Goal: Navigation & Orientation: Find specific page/section

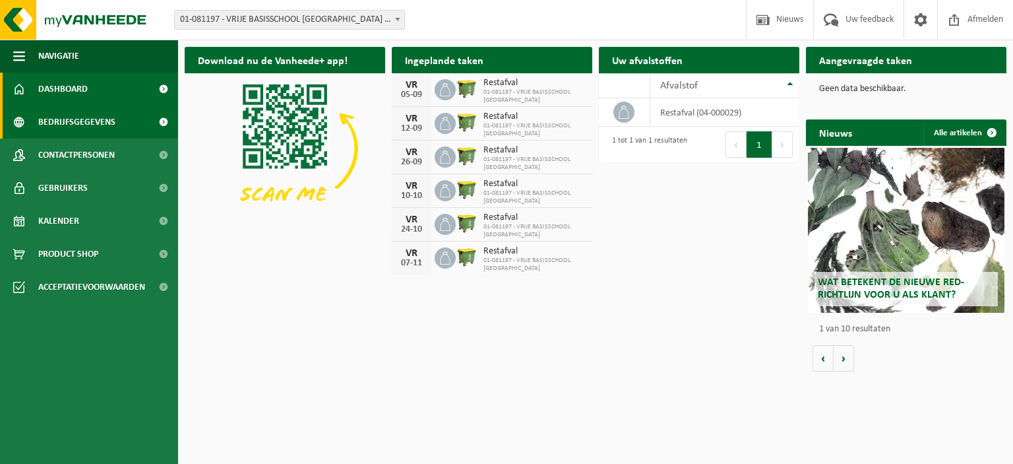
click at [59, 119] on span "Bedrijfsgegevens" at bounding box center [76, 122] width 77 height 33
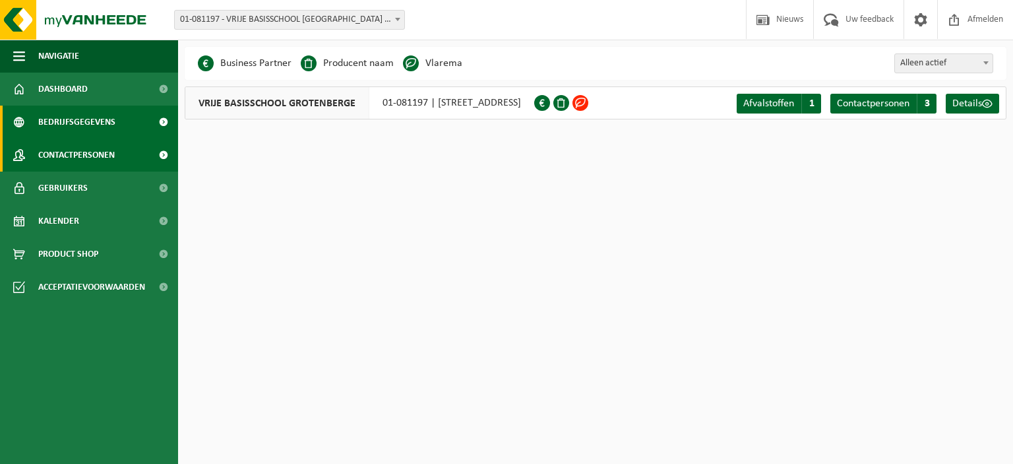
click at [58, 147] on span "Contactpersonen" at bounding box center [76, 155] width 77 height 33
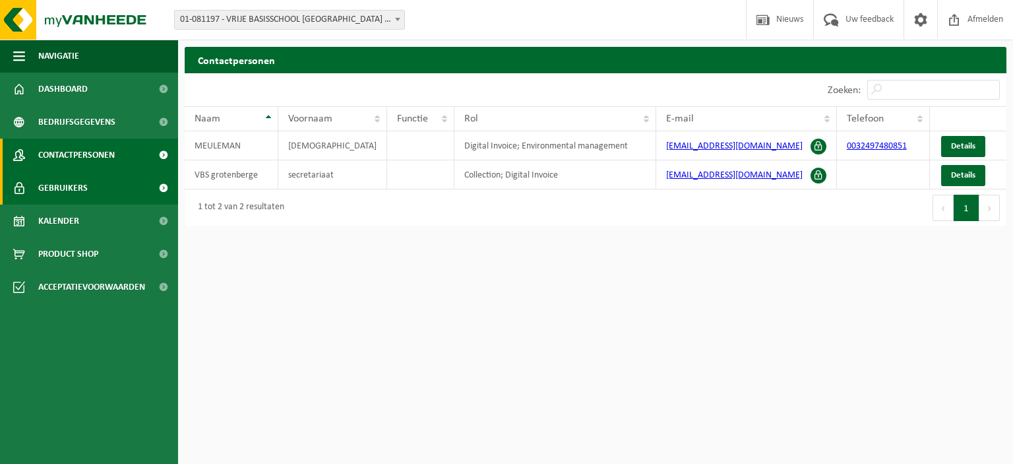
click at [55, 185] on span "Gebruikers" at bounding box center [62, 187] width 49 height 33
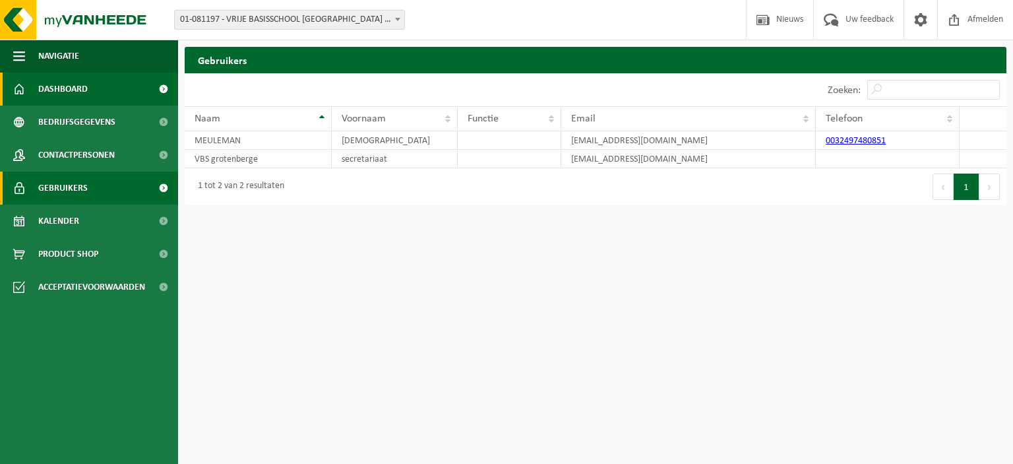
click at [45, 82] on span "Dashboard" at bounding box center [62, 89] width 49 height 33
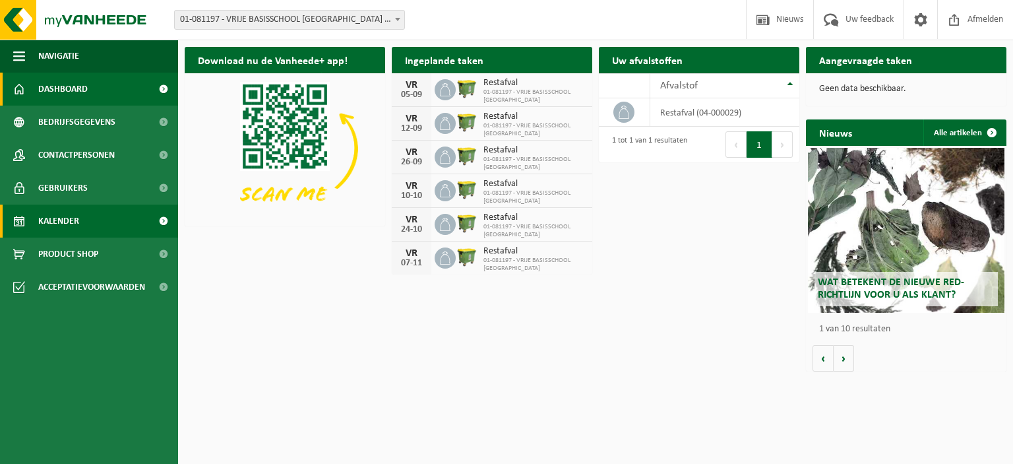
click at [69, 215] on span "Kalender" at bounding box center [58, 220] width 41 height 33
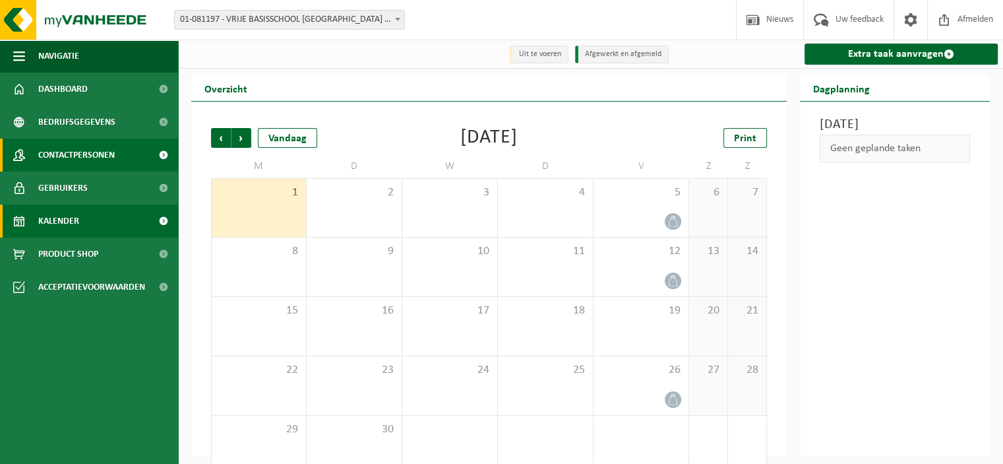
click at [108, 156] on span "Contactpersonen" at bounding box center [76, 155] width 77 height 33
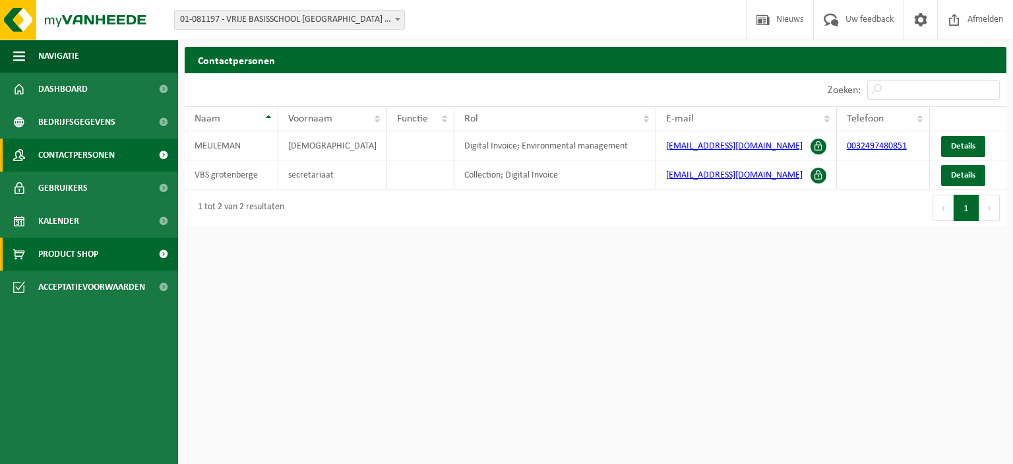
click at [80, 268] on span "Product Shop" at bounding box center [68, 253] width 60 height 33
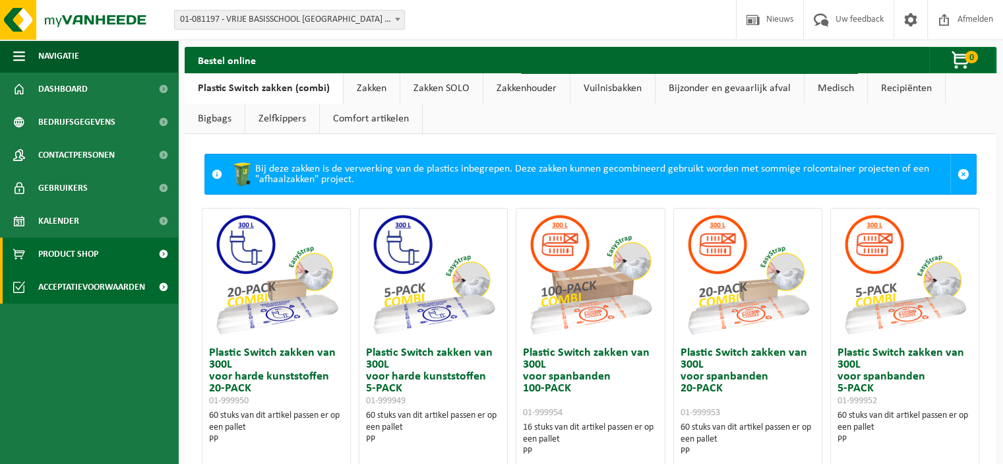
click at [96, 290] on span "Acceptatievoorwaarden" at bounding box center [91, 286] width 107 height 33
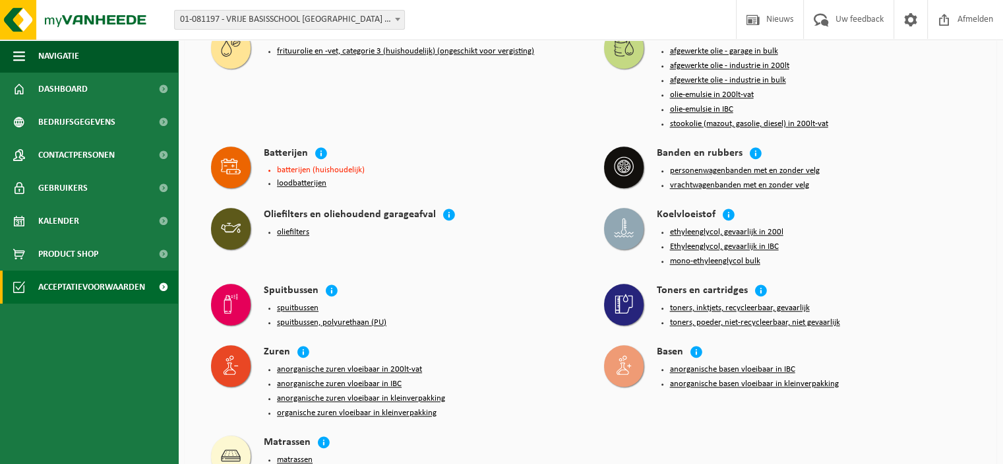
scroll to position [1233, 0]
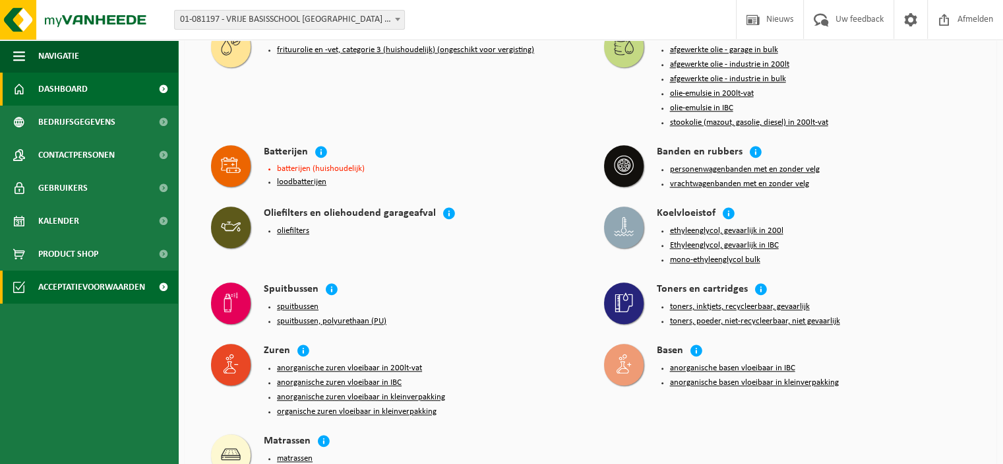
click at [62, 90] on span "Dashboard" at bounding box center [62, 89] width 49 height 33
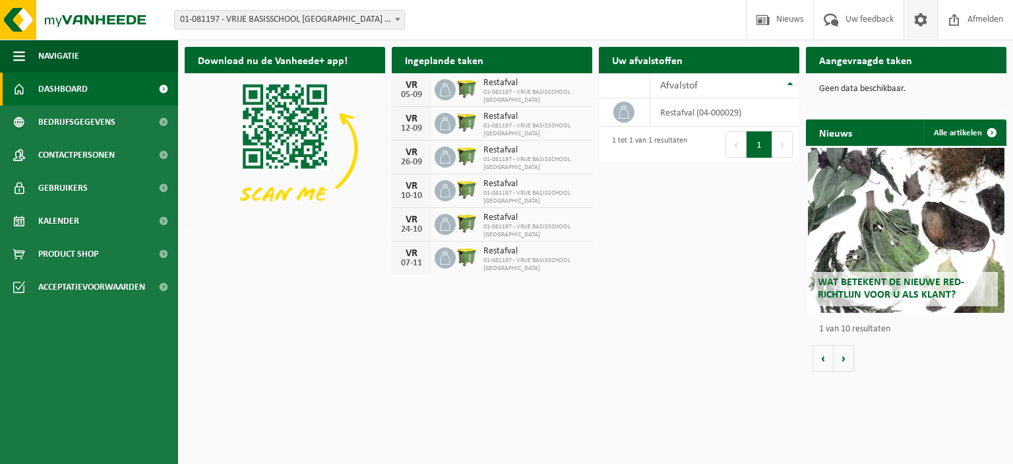
click at [919, 16] on span at bounding box center [921, 19] width 20 height 39
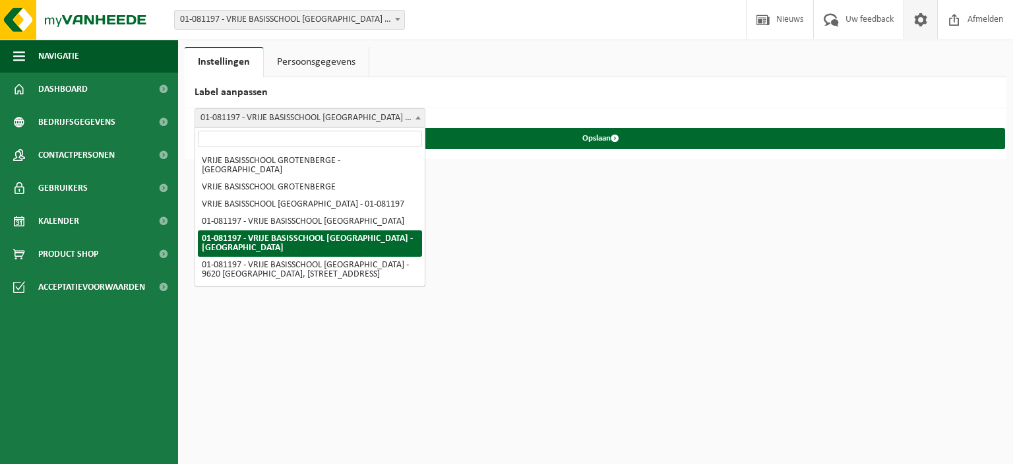
click at [420, 111] on span at bounding box center [418, 117] width 13 height 17
click at [526, 274] on html "Vestiging: 01-081197 - VRIJE BASISSCHOOL GROTENBERGE - GROTENBERGE 01-081197 - …" at bounding box center [506, 232] width 1013 height 464
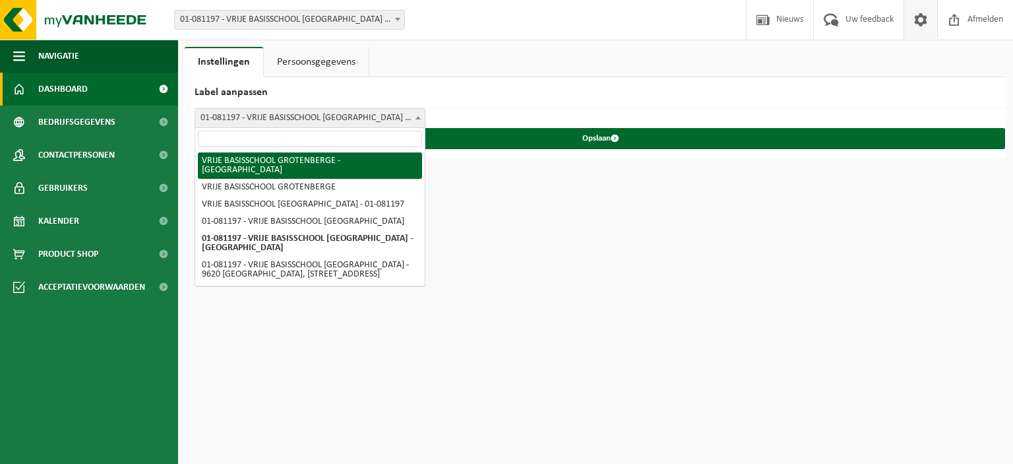
click at [86, 92] on span "Dashboard" at bounding box center [62, 89] width 49 height 33
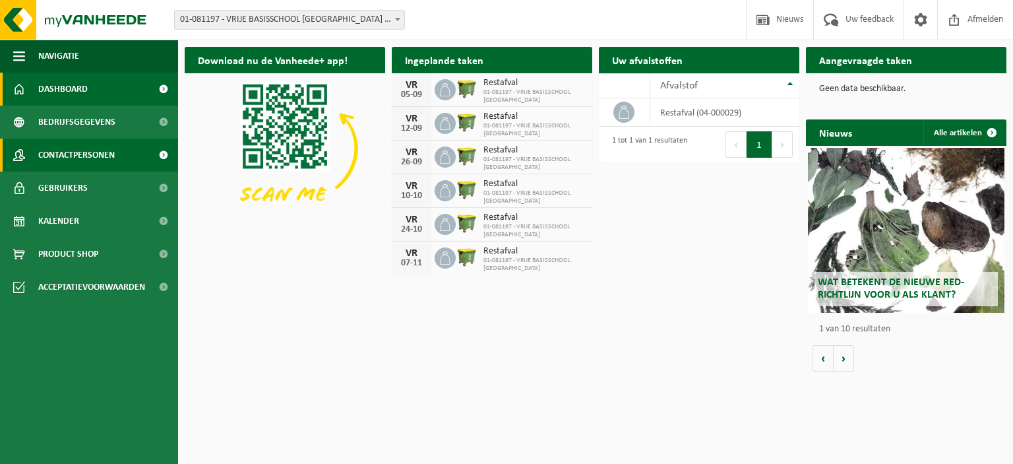
click at [84, 156] on span "Contactpersonen" at bounding box center [76, 155] width 77 height 33
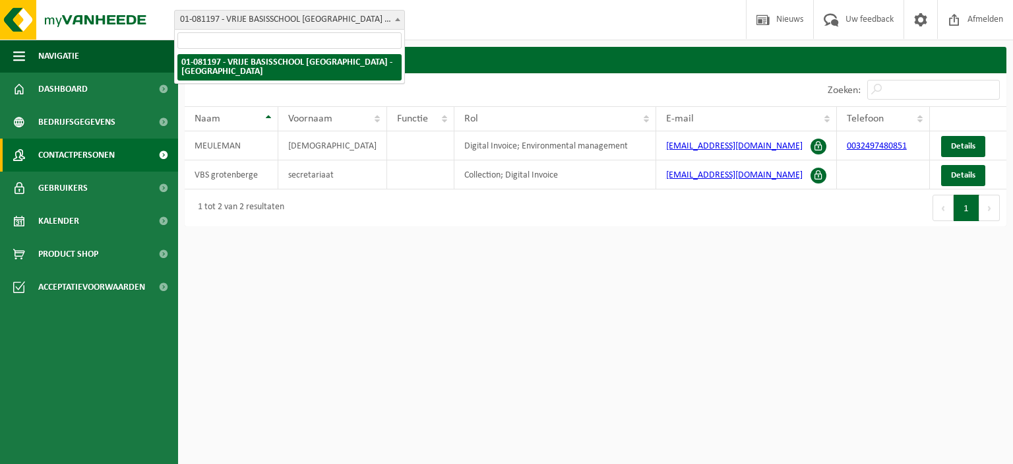
click at [255, 26] on span "01-081197 - VRIJE BASISSCHOOL [GEOGRAPHIC_DATA] - [GEOGRAPHIC_DATA]" at bounding box center [290, 20] width 230 height 18
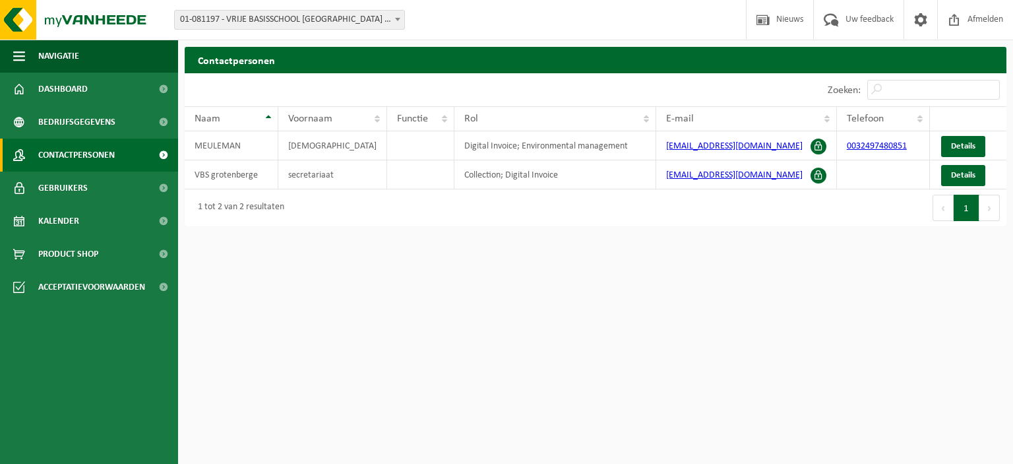
click at [257, 26] on span "01-081197 - VRIJE BASISSCHOOL [GEOGRAPHIC_DATA] - [GEOGRAPHIC_DATA]" at bounding box center [290, 20] width 230 height 18
click at [781, 16] on span "Nieuws" at bounding box center [790, 19] width 34 height 39
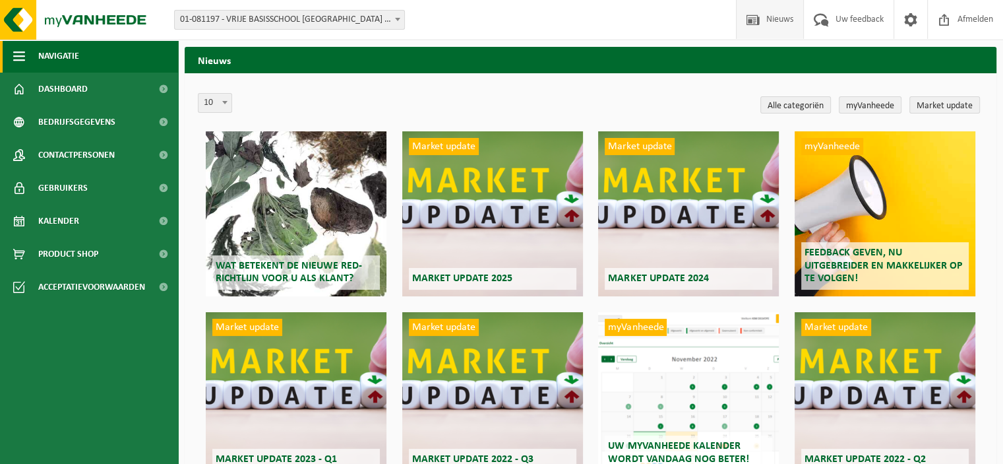
click at [121, 49] on button "Navigatie" at bounding box center [89, 56] width 178 height 33
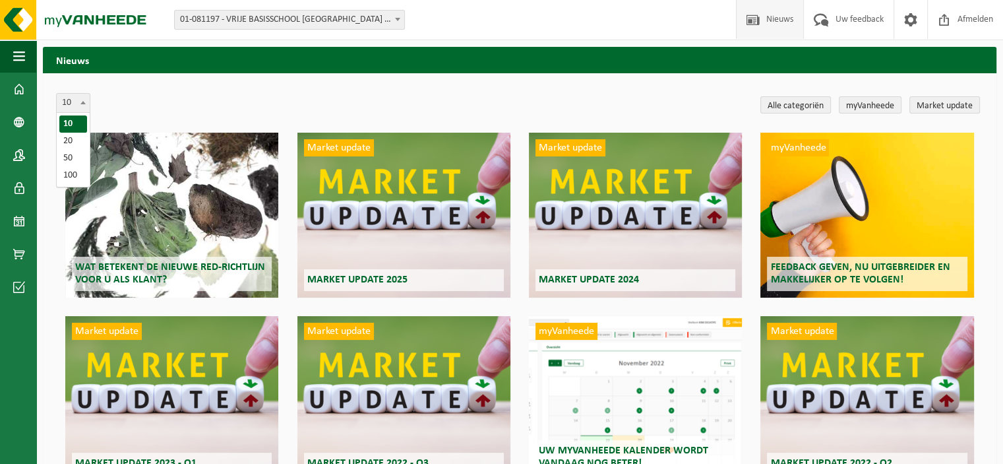
click at [82, 102] on b at bounding box center [82, 102] width 5 height 3
click at [84, 102] on b at bounding box center [82, 102] width 5 height 3
select select "20"
click at [21, 124] on span at bounding box center [19, 122] width 12 height 33
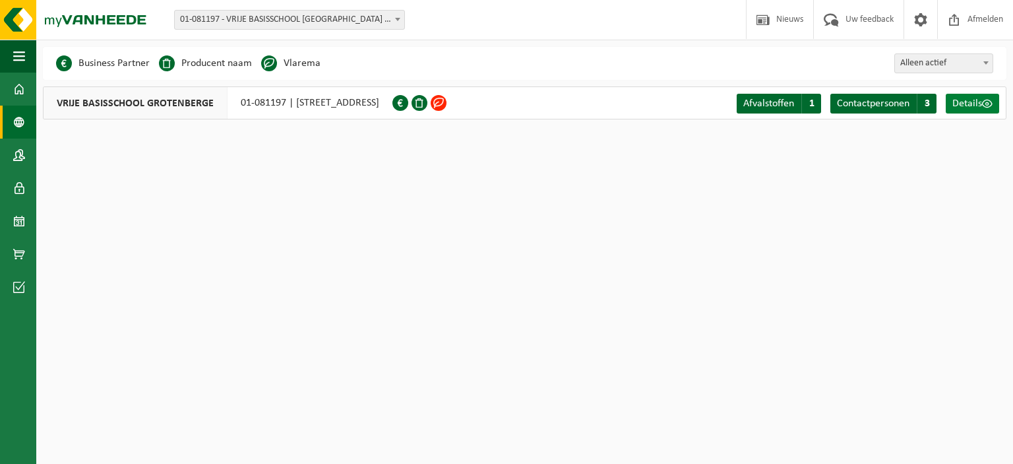
click at [960, 107] on span "Details" at bounding box center [967, 103] width 30 height 11
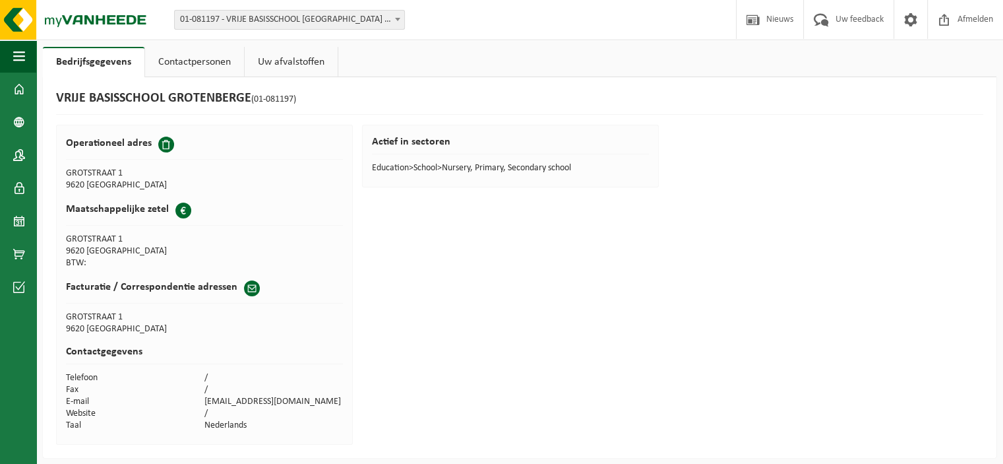
scroll to position [5, 0]
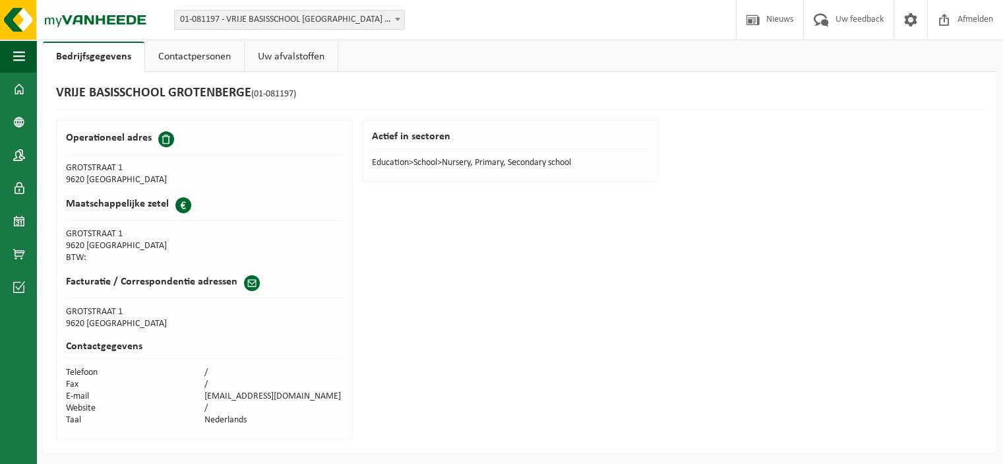
click at [280, 63] on link "Uw afvalstoffen" at bounding box center [291, 57] width 93 height 30
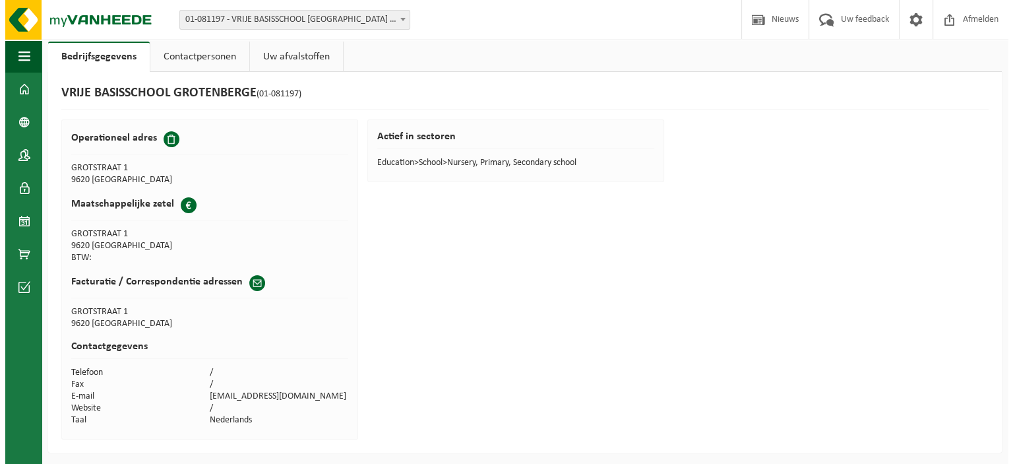
scroll to position [0, 0]
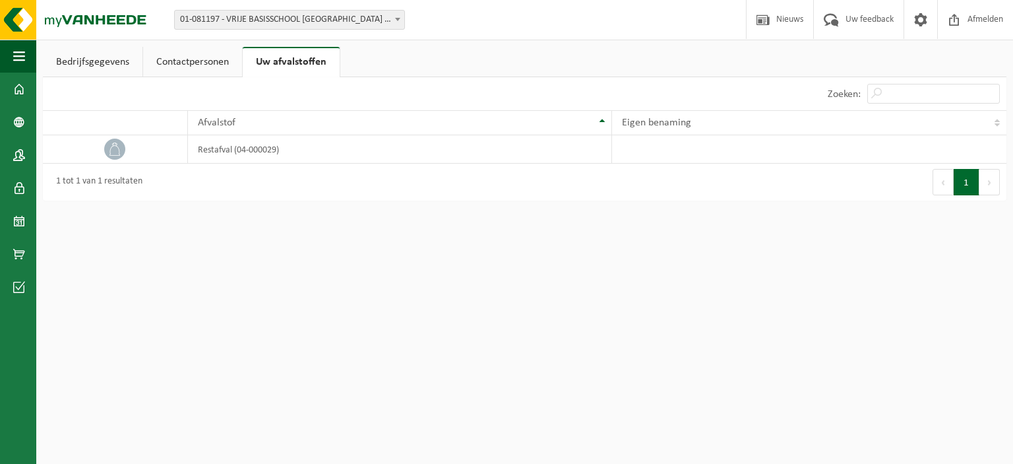
click at [202, 60] on link "Contactpersonen" at bounding box center [192, 62] width 99 height 30
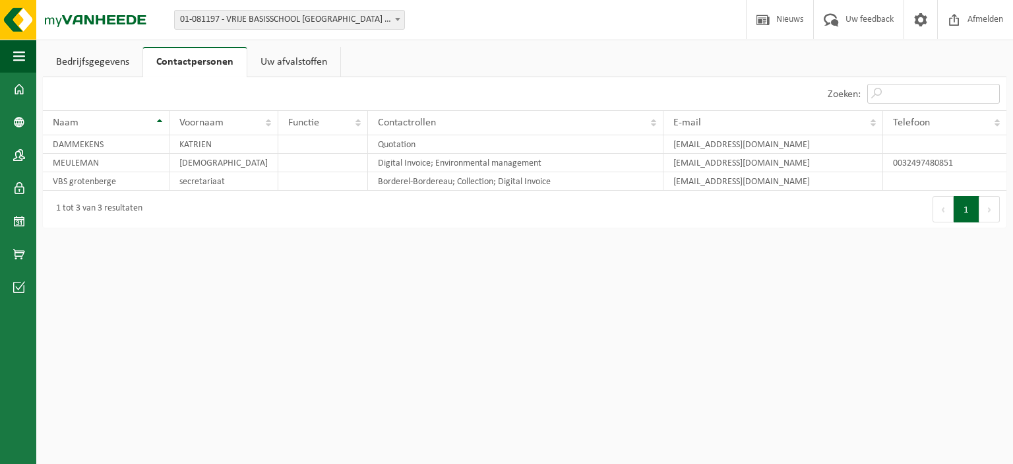
click at [910, 89] on input "Zoeken:" at bounding box center [933, 94] width 133 height 20
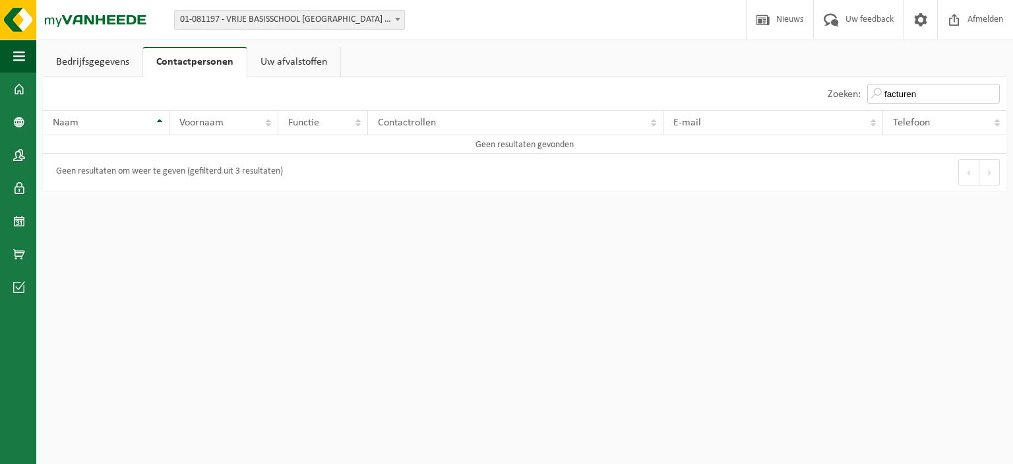
click at [883, 92] on input "facturen" at bounding box center [933, 94] width 133 height 20
type input "facturen"
click at [139, 17] on img at bounding box center [79, 20] width 158 height 40
